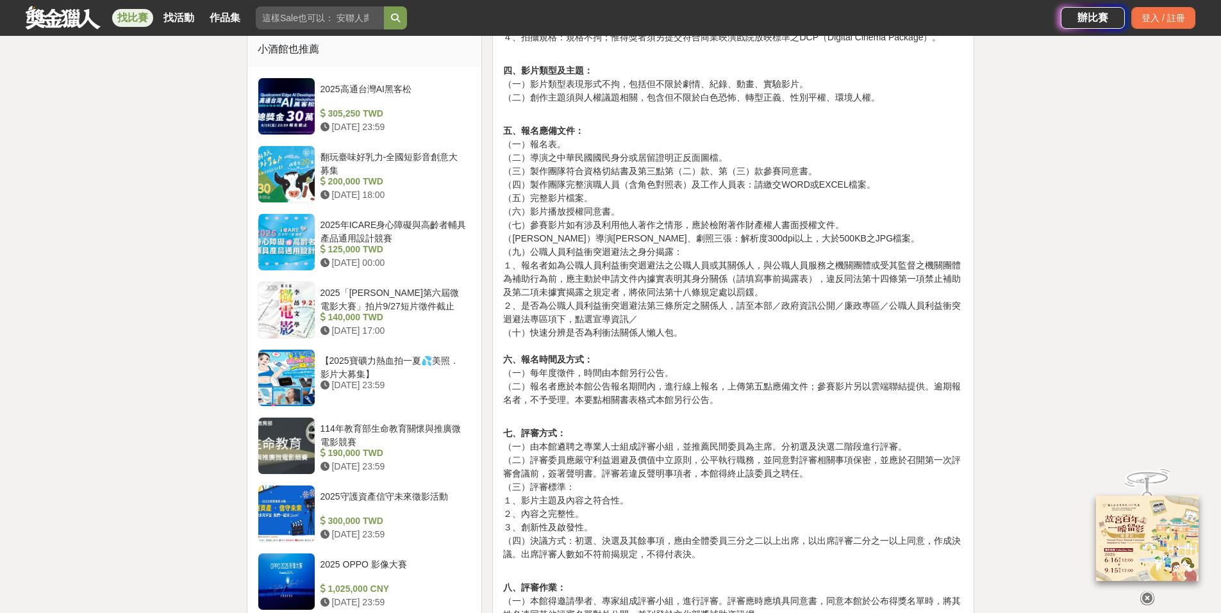
scroll to position [1068, 0]
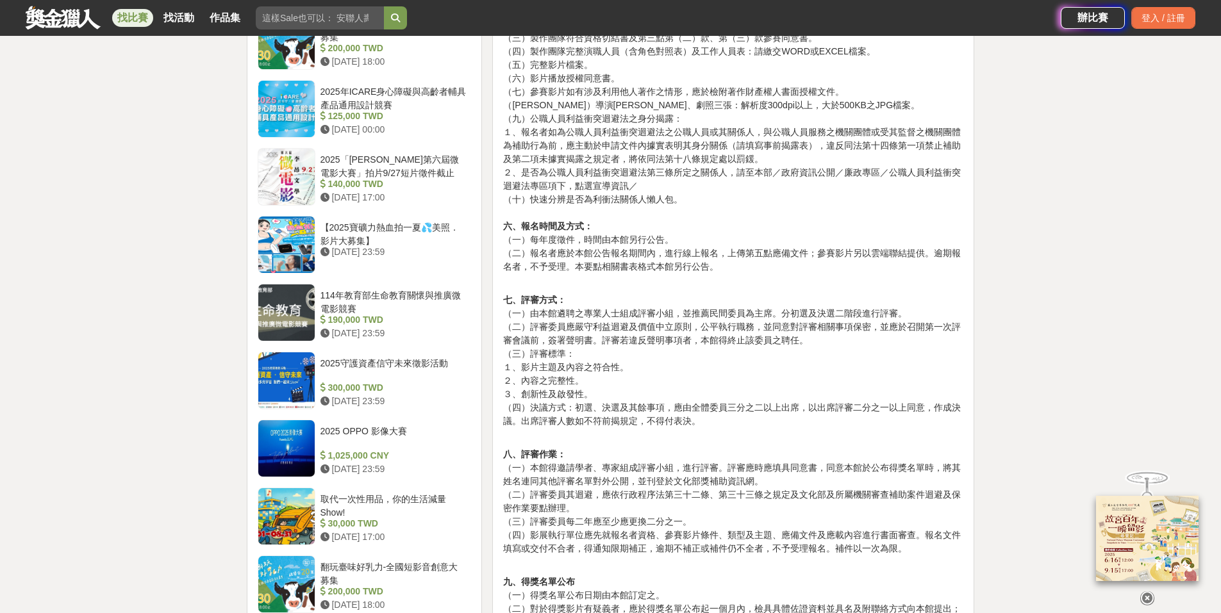
click at [1145, 597] on icon at bounding box center [1147, 598] width 14 height 14
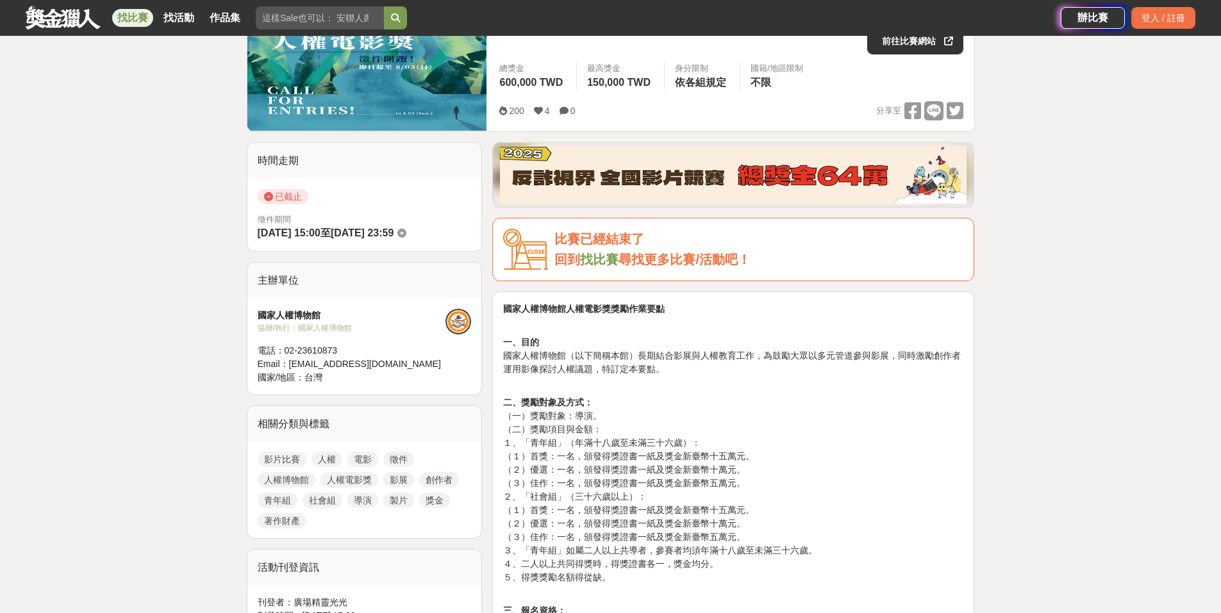
scroll to position [0, 0]
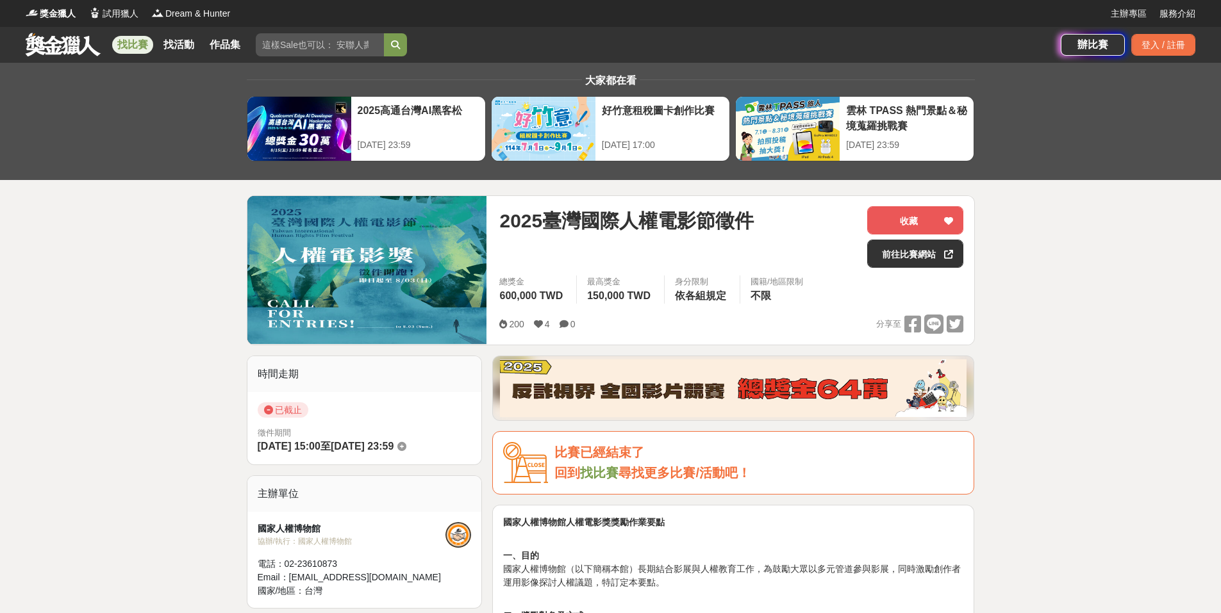
drag, startPoint x: 802, startPoint y: 299, endPoint x: 795, endPoint y: 301, distance: 8.1
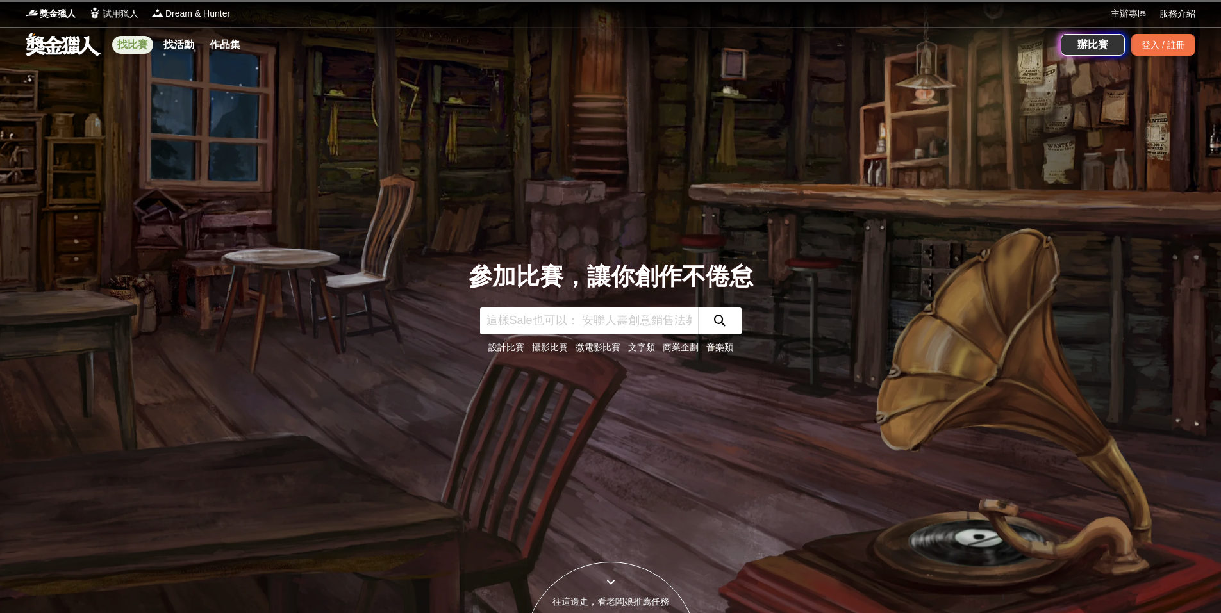
click at [130, 42] on link "找比賽" at bounding box center [132, 45] width 41 height 18
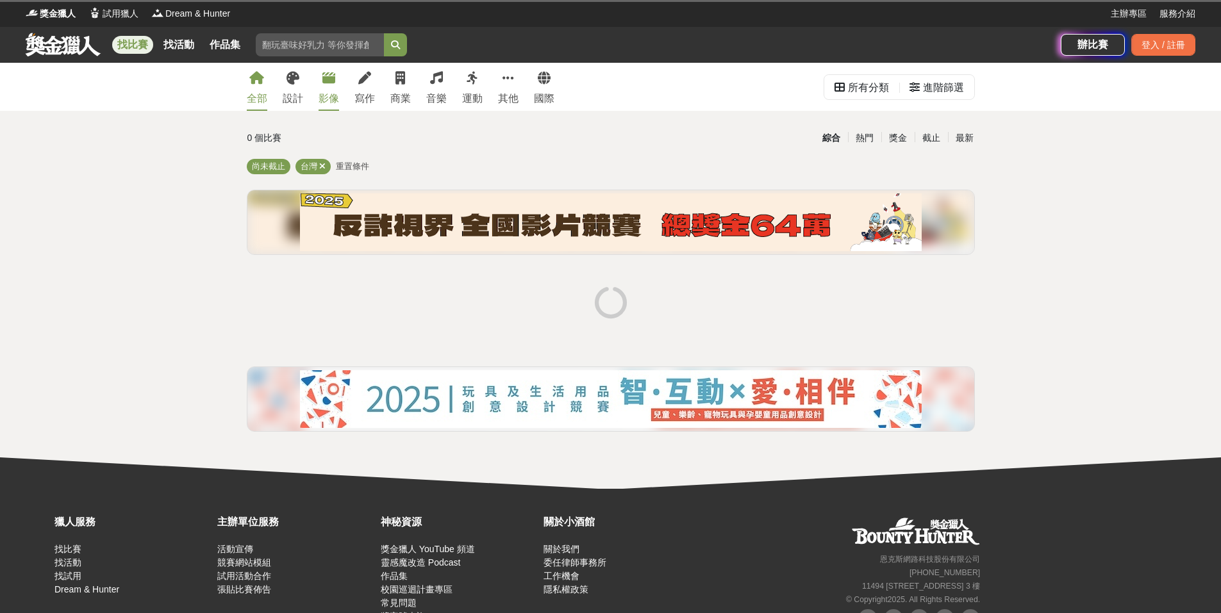
click at [335, 85] on link "影像" at bounding box center [328, 87] width 21 height 48
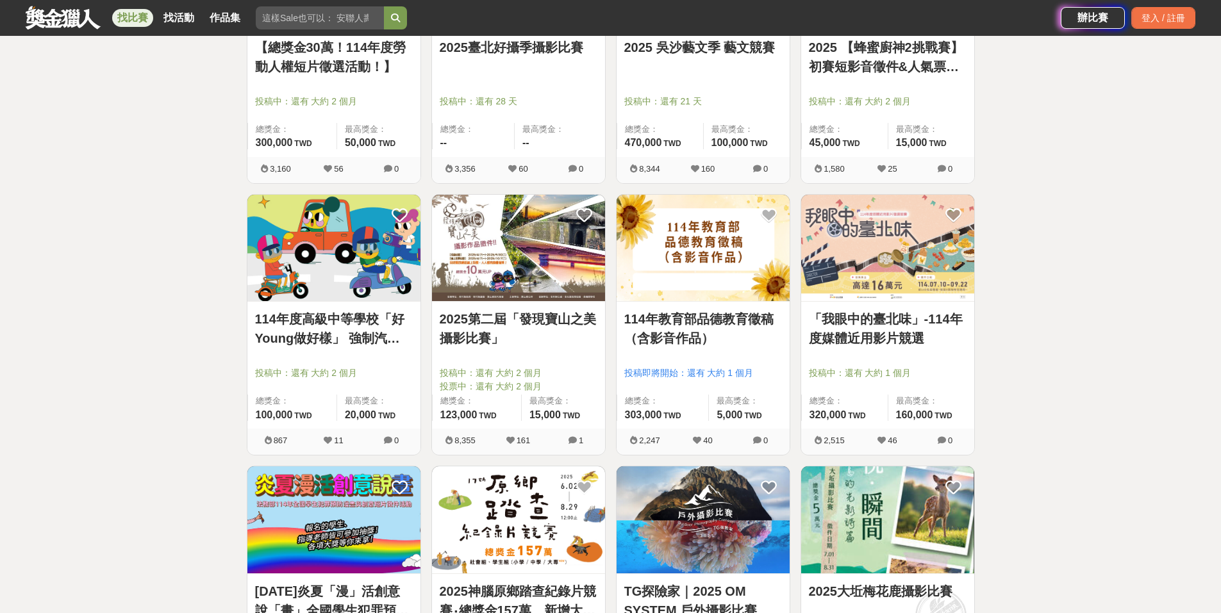
scroll to position [1388, 0]
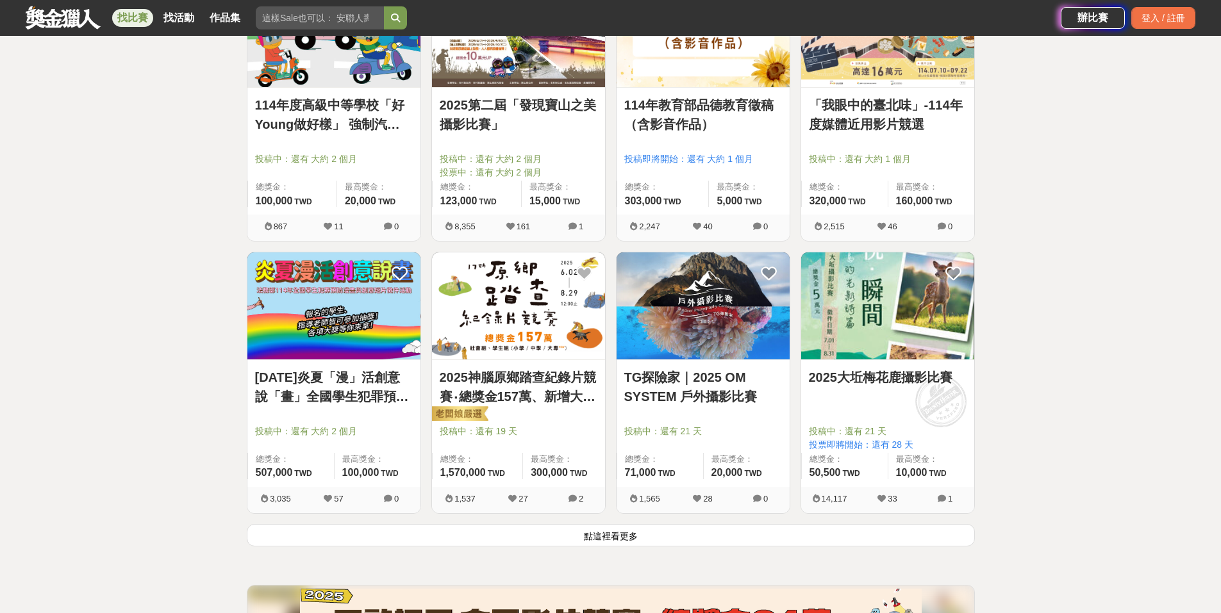
click at [640, 535] on button "點這裡看更多" at bounding box center [611, 535] width 728 height 22
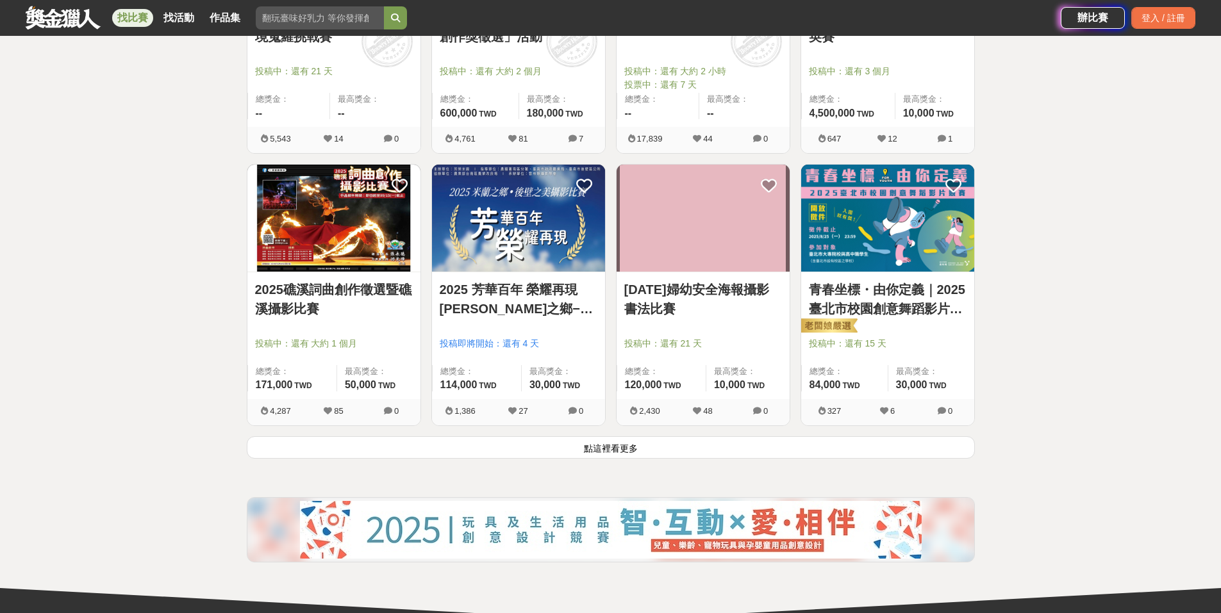
scroll to position [3295, 0]
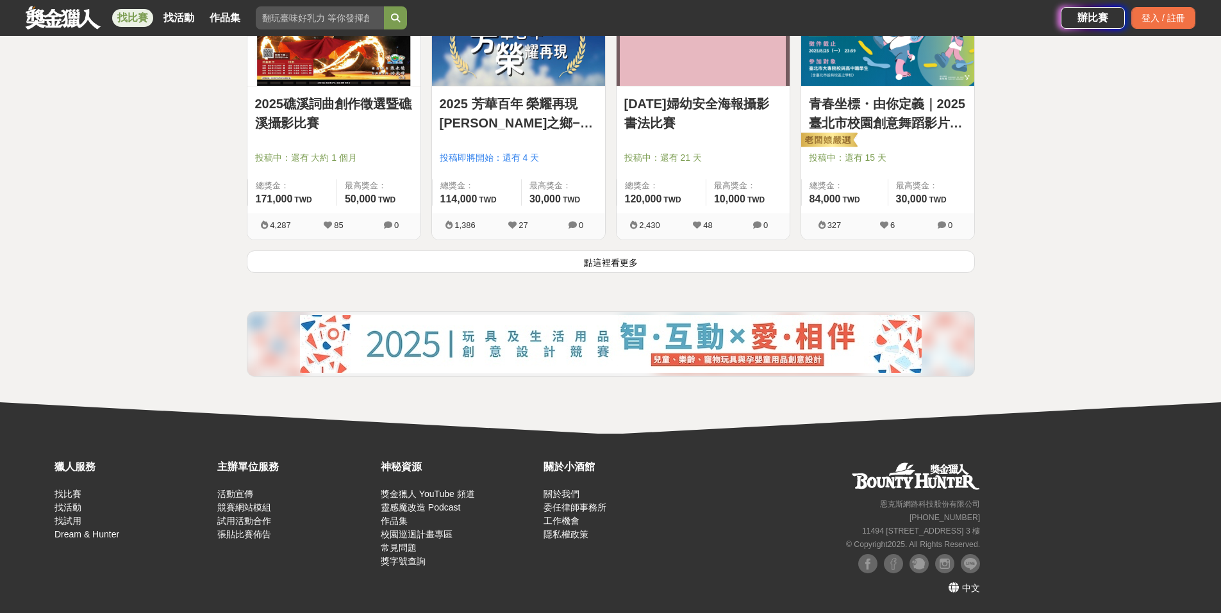
click at [645, 266] on button "點這裡看更多" at bounding box center [611, 262] width 728 height 22
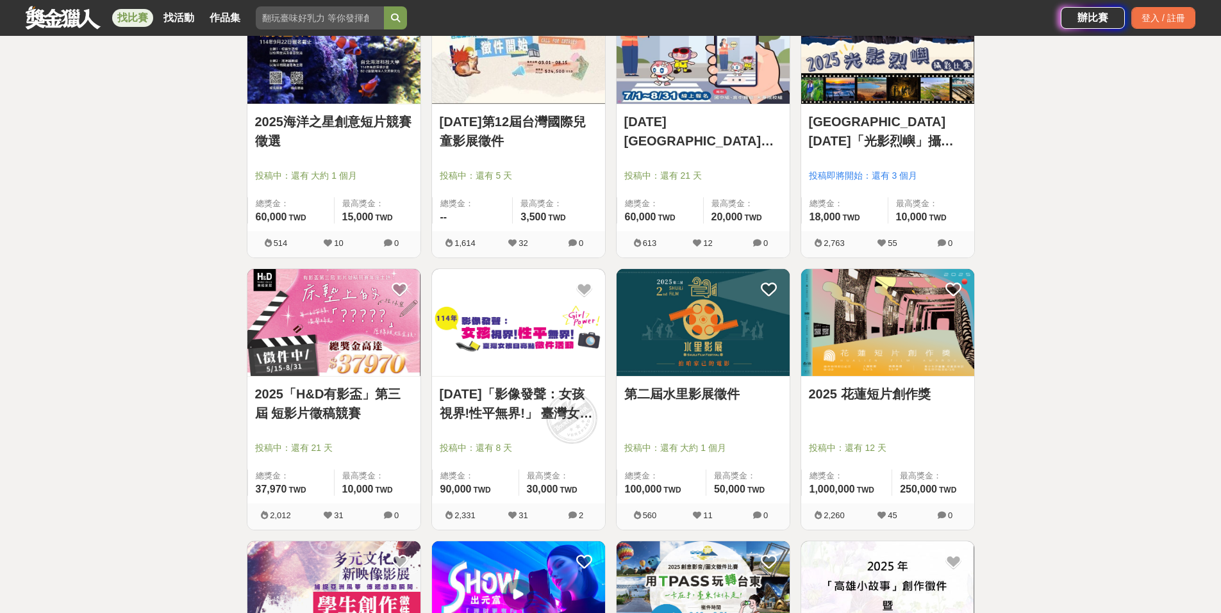
scroll to position [3828, 0]
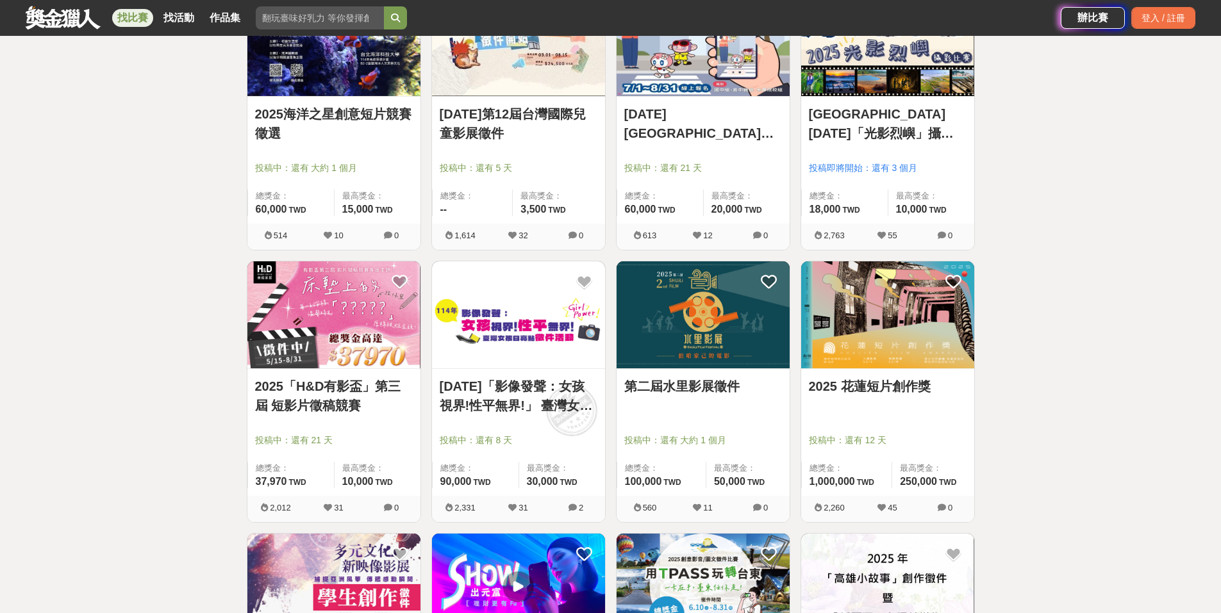
click at [725, 390] on link "第二屆水里影展徵件" at bounding box center [703, 386] width 158 height 19
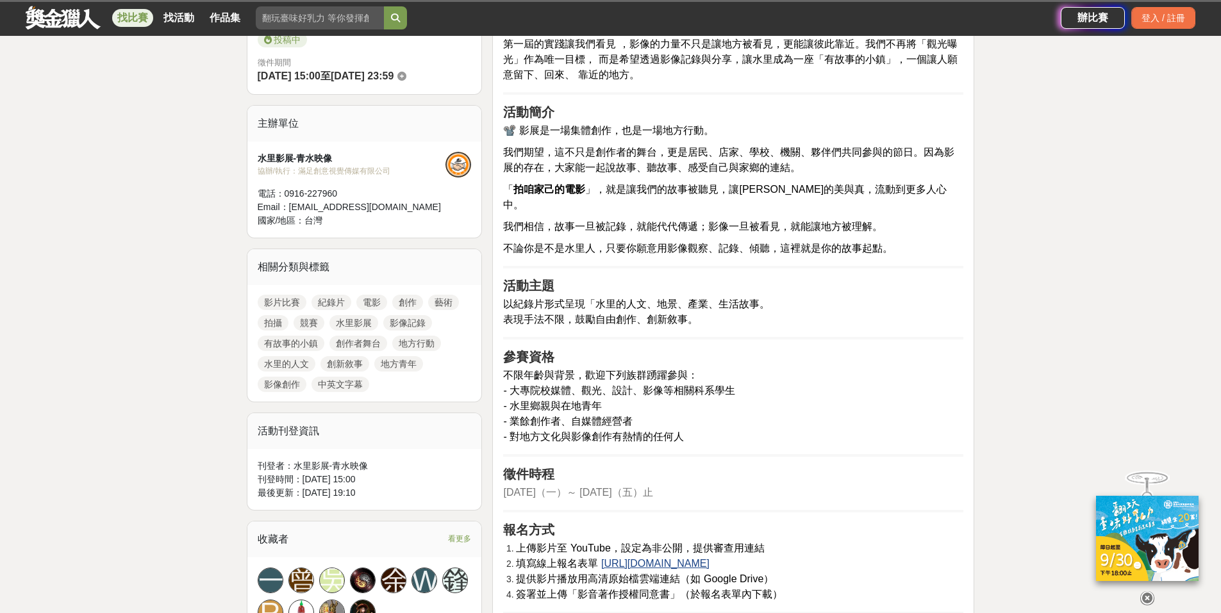
scroll to position [320, 0]
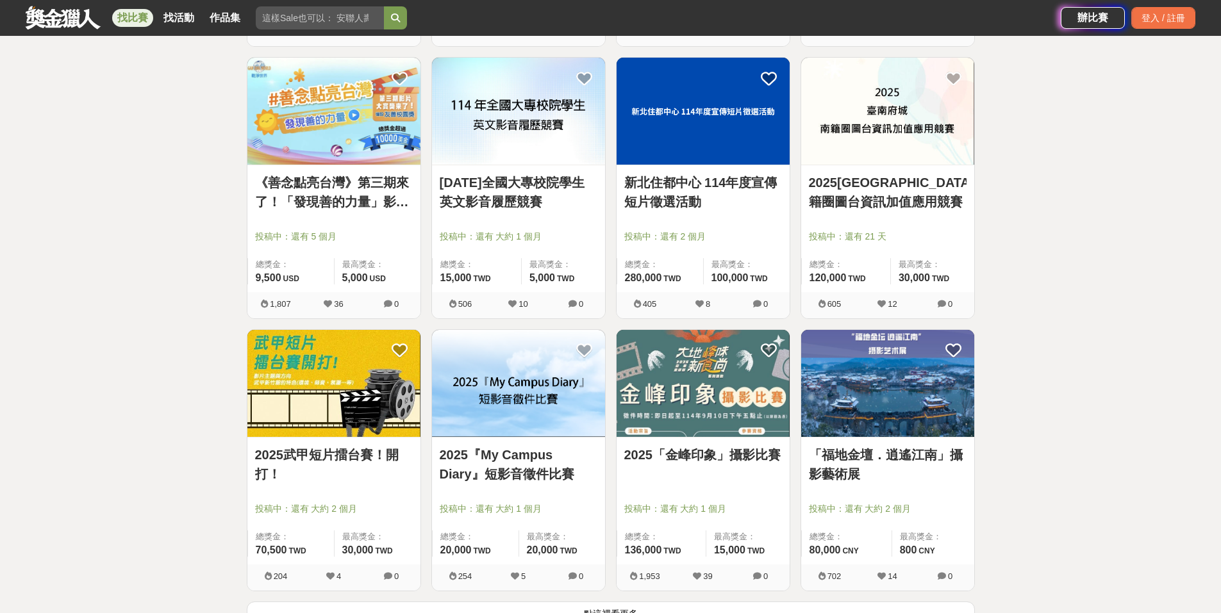
scroll to position [4897, 0]
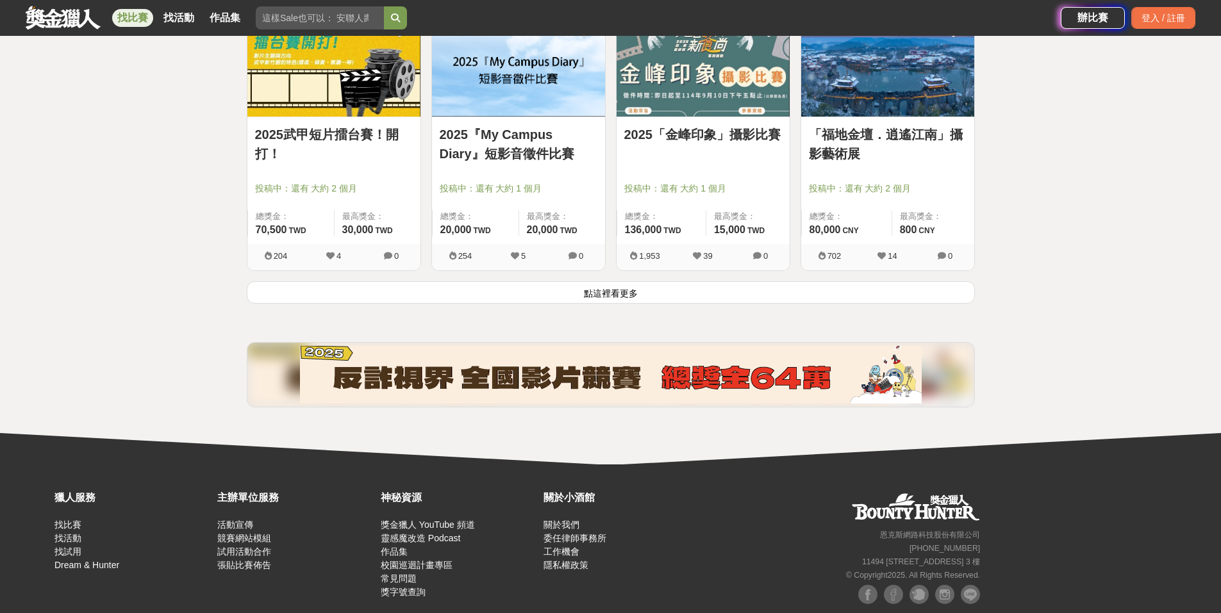
click at [591, 287] on button "點這裡看更多" at bounding box center [611, 292] width 728 height 22
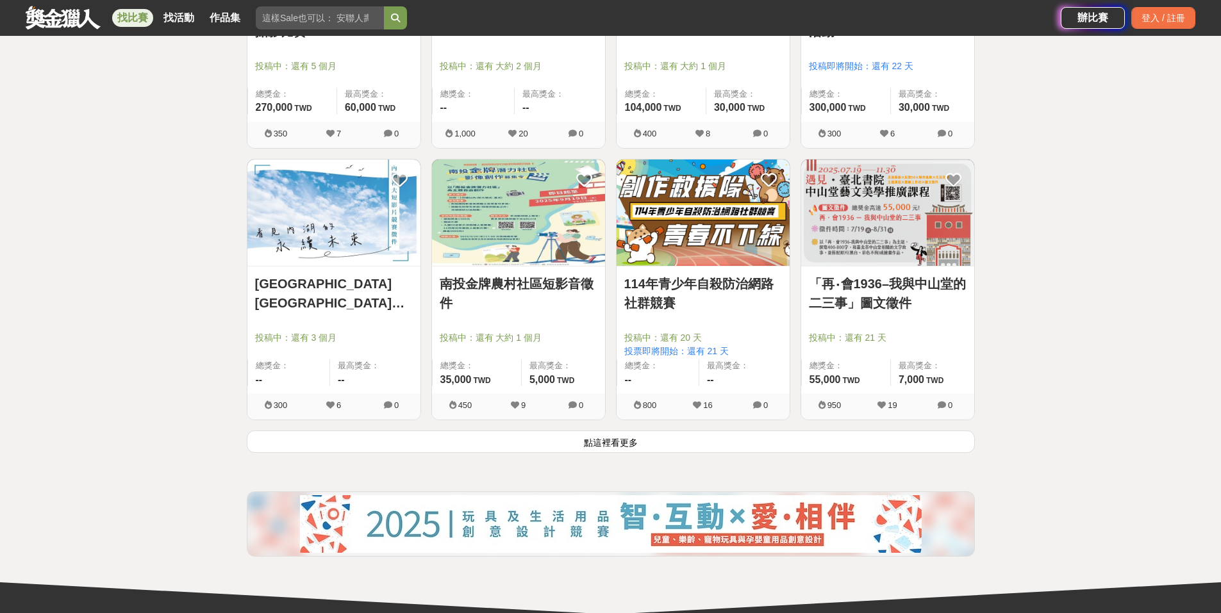
scroll to position [6391, 0]
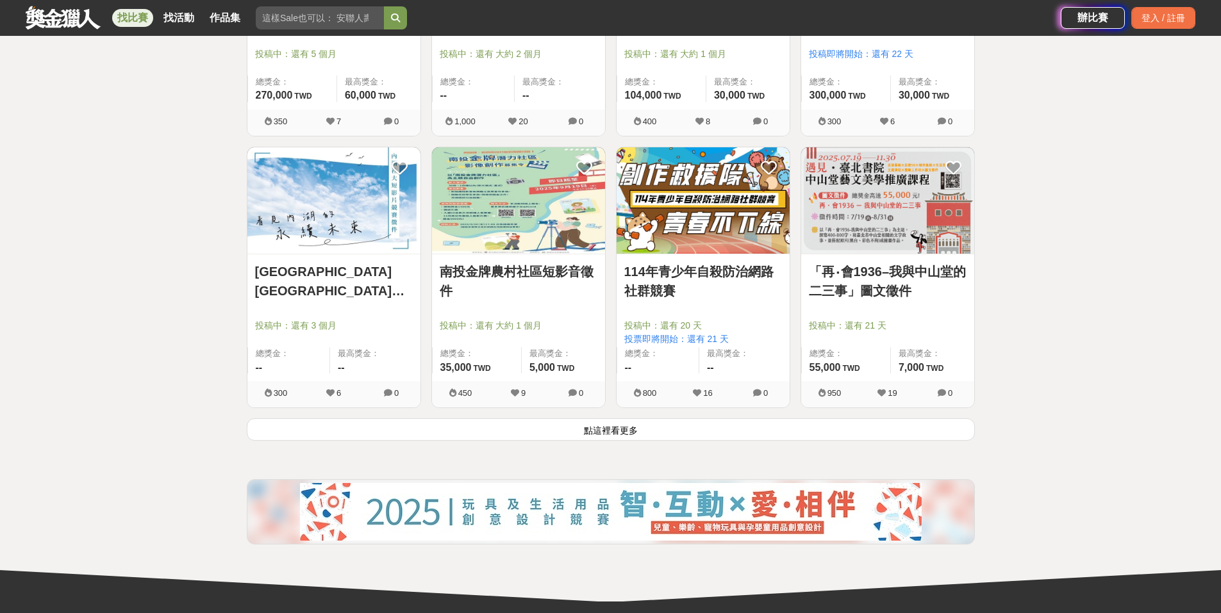
click at [625, 430] on button "點這裡看更多" at bounding box center [611, 429] width 728 height 22
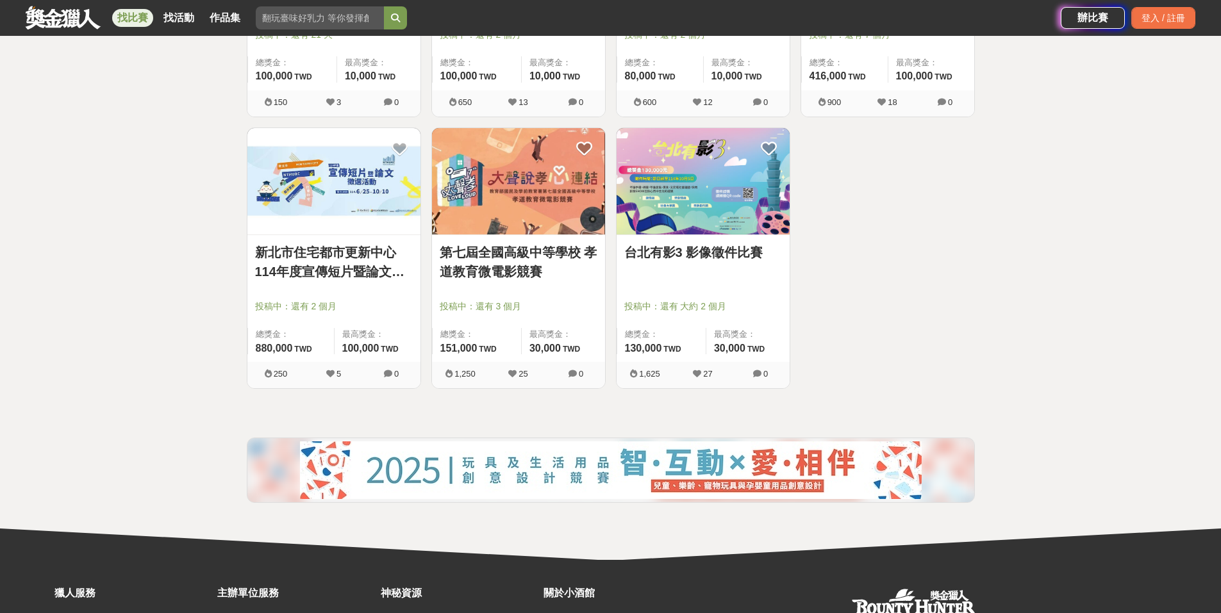
scroll to position [7245, 0]
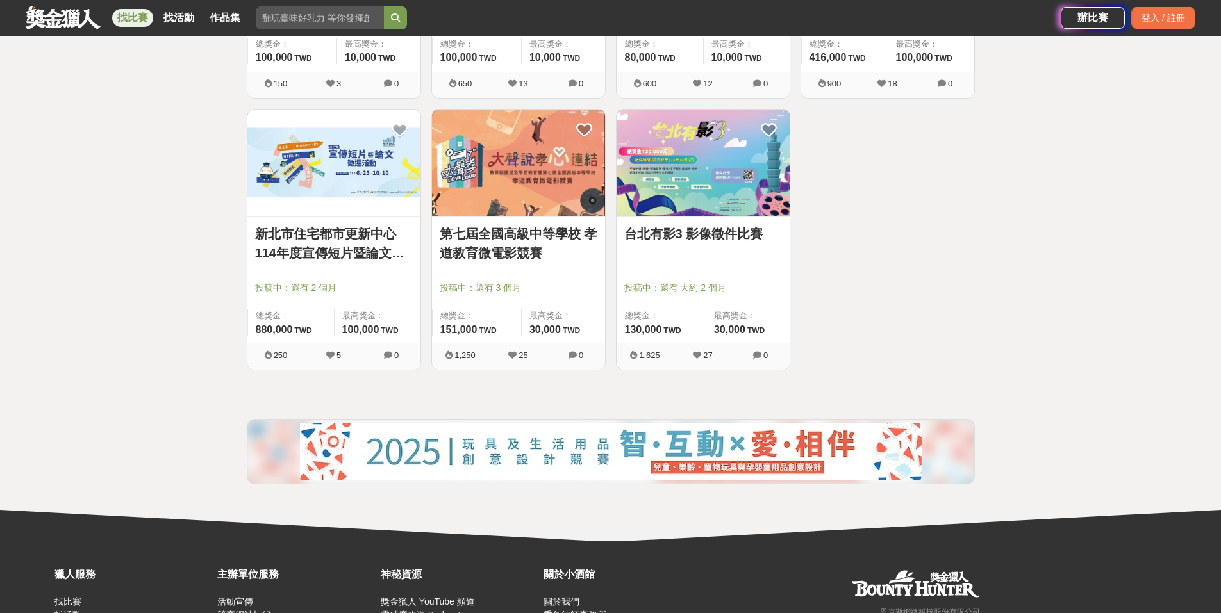
click at [739, 229] on link "台北有影3 影像徵件比賽" at bounding box center [703, 233] width 158 height 19
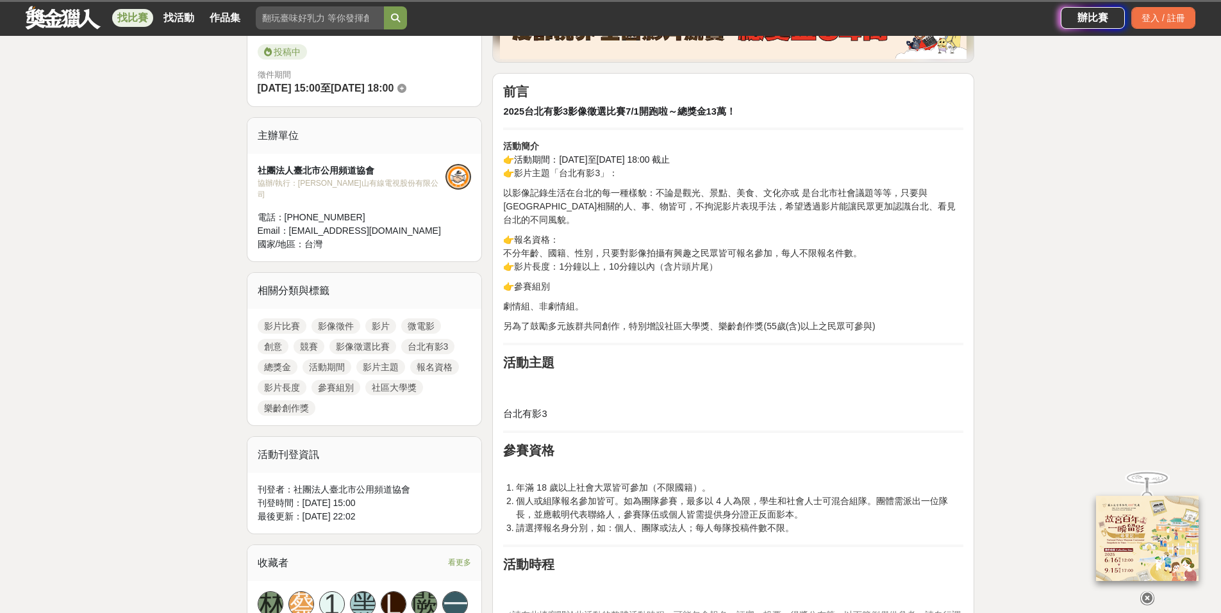
scroll to position [427, 0]
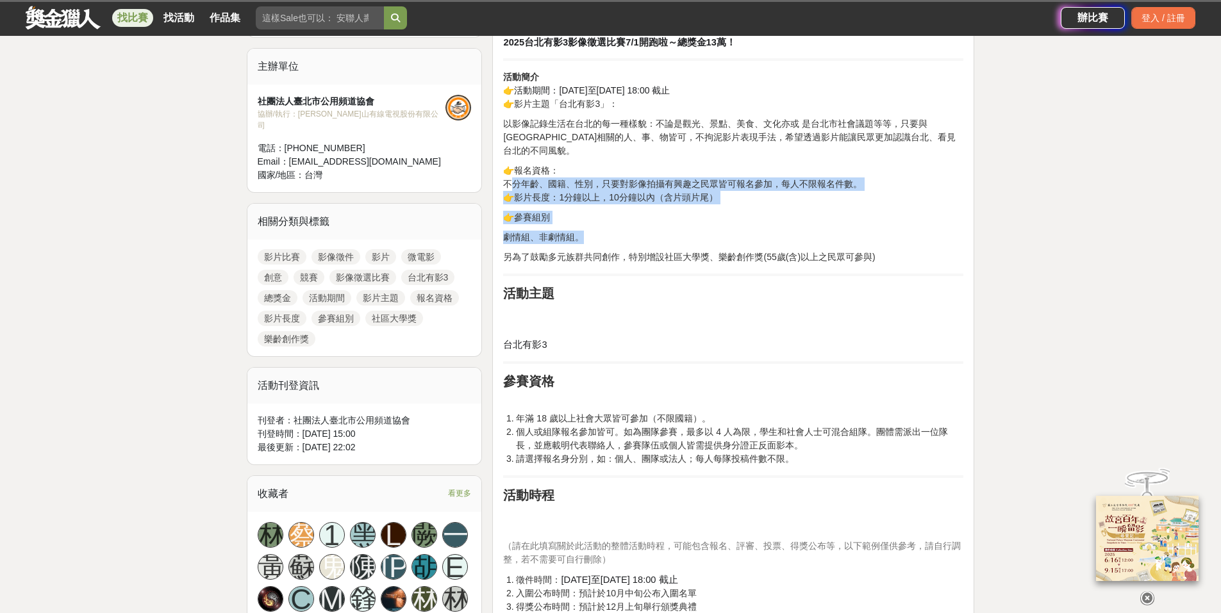
drag, startPoint x: 513, startPoint y: 173, endPoint x: 805, endPoint y: 211, distance: 294.1
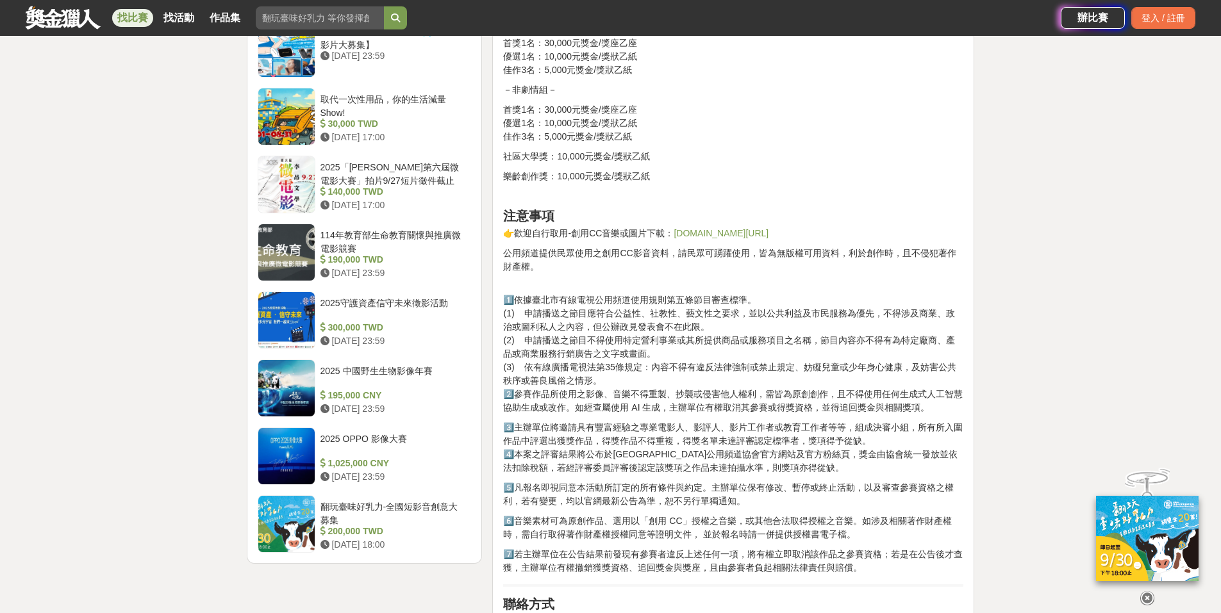
scroll to position [1495, 0]
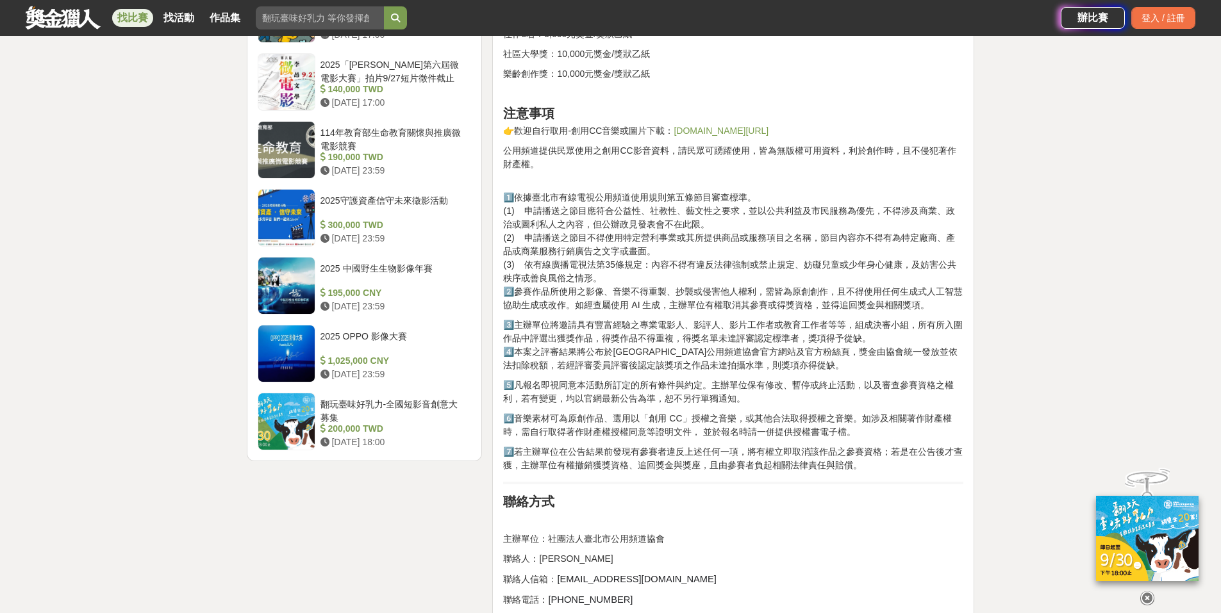
click at [1147, 591] on icon at bounding box center [1147, 598] width 14 height 14
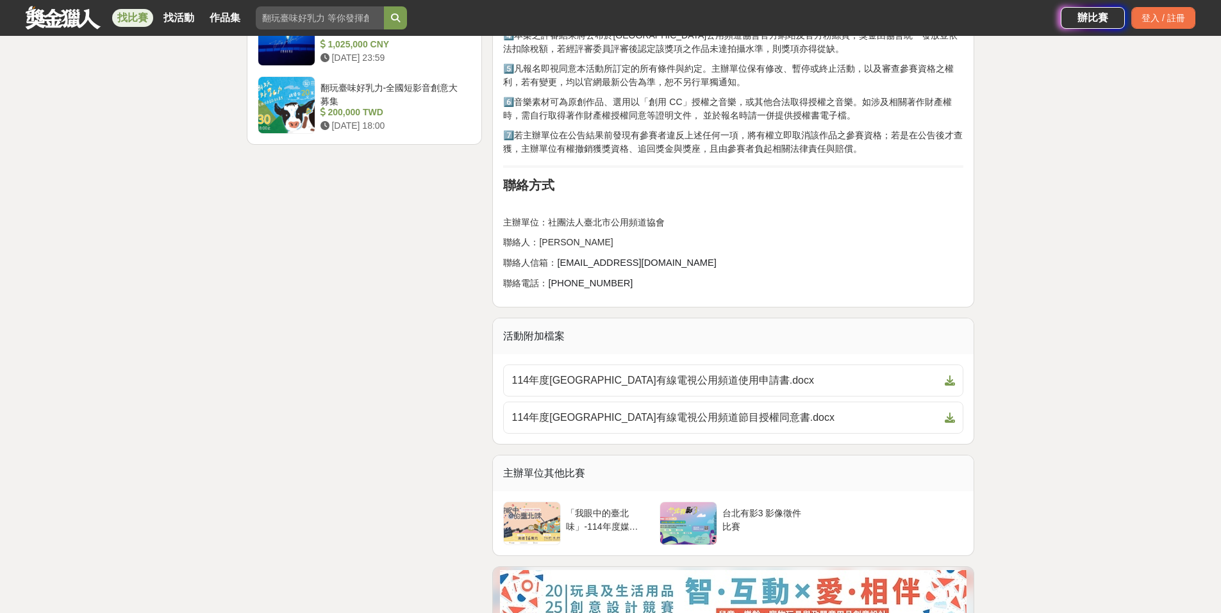
scroll to position [2029, 0]
